Goal: Task Accomplishment & Management: Use online tool/utility

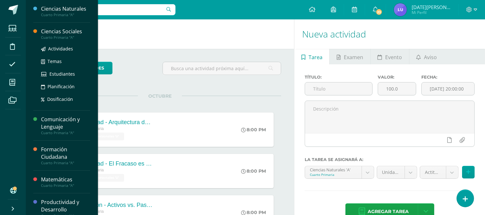
click at [57, 32] on div "Ciencias Sociales" at bounding box center [65, 31] width 49 height 7
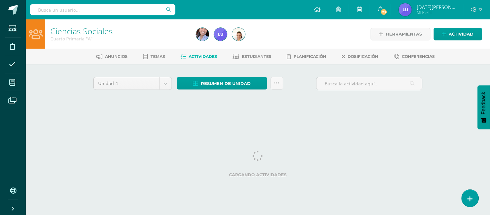
drag, startPoint x: 0, startPoint y: 0, endPoint x: 57, endPoint y: 32, distance: 65.0
click at [57, 32] on link "Ciencias Sociales" at bounding box center [81, 31] width 62 height 11
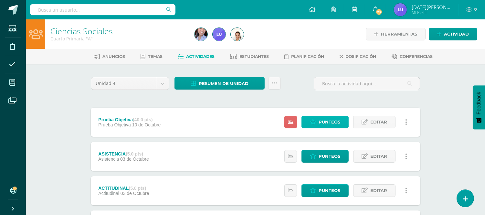
click at [338, 121] on span "Punteos" at bounding box center [329, 122] width 22 height 12
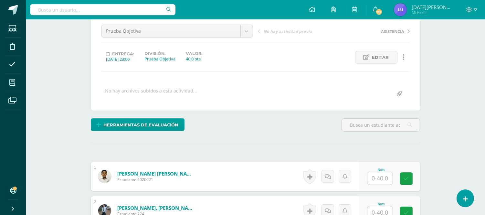
scroll to position [108, 0]
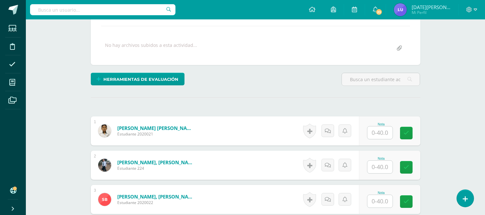
click at [372, 137] on input "text" at bounding box center [379, 132] width 25 height 13
type input "22"
drag, startPoint x: 388, startPoint y: 128, endPoint x: 379, endPoint y: 128, distance: 8.7
click at [379, 128] on input "22" at bounding box center [383, 132] width 26 height 13
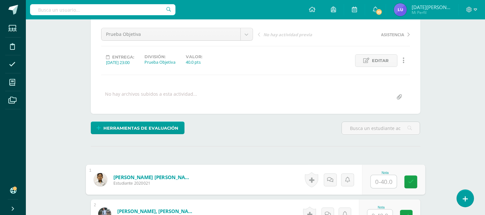
scroll to position [72, 0]
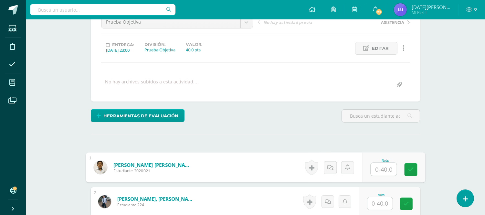
click at [379, 172] on input "text" at bounding box center [383, 169] width 26 height 13
click at [390, 167] on input "text" at bounding box center [383, 169] width 26 height 13
type input "32"
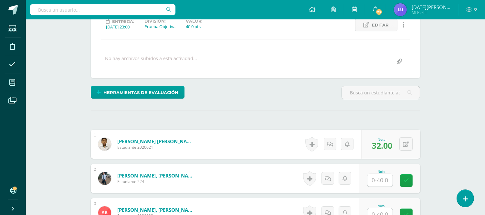
scroll to position [107, 0]
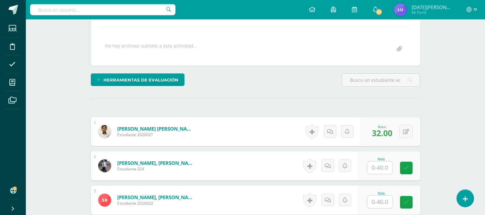
click at [380, 166] on input "text" at bounding box center [379, 167] width 25 height 13
type input "37"
click at [403, 167] on icon at bounding box center [405, 167] width 5 height 5
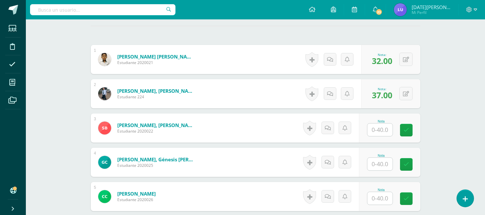
scroll to position [179, 0]
click at [384, 129] on input "text" at bounding box center [379, 130] width 25 height 13
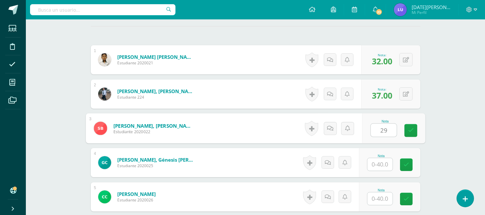
type input "29"
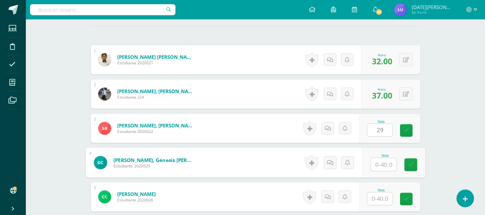
click at [383, 164] on input "text" at bounding box center [383, 164] width 26 height 13
type input "31"
click at [415, 166] on link at bounding box center [410, 164] width 13 height 13
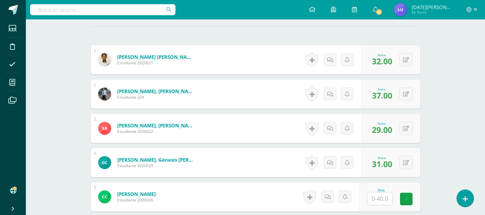
scroll to position [107, 0]
